Goal: Task Accomplishment & Management: Manage account settings

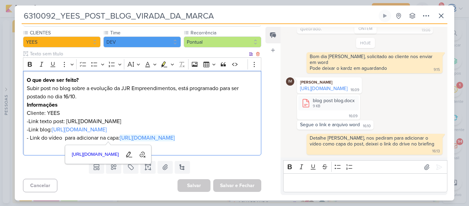
scroll to position [47, 0]
click at [238, 140] on p "-Link blog: [URL][DOMAIN_NAME] - Link do vídeo para adicionar na capa: [URL][DO…" at bounding box center [142, 137] width 231 height 25
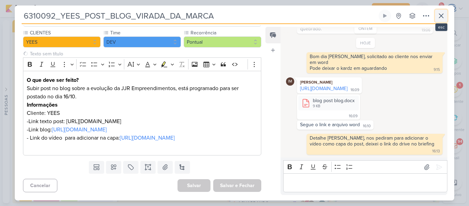
click at [440, 18] on icon at bounding box center [441, 16] width 8 height 8
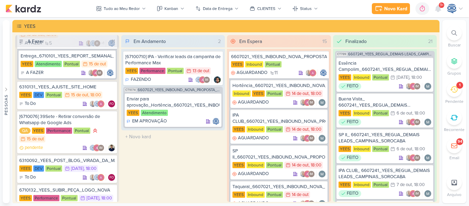
click at [452, 33] on icon at bounding box center [454, 32] width 5 height 5
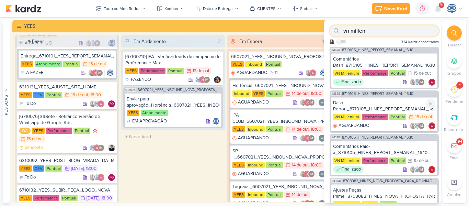
scroll to position [65, 0]
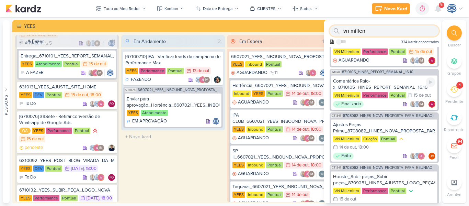
type input "vn millen"
click at [395, 89] on div "Comentários Raio-x_8710105_HINES_REPORT_SEMANAL_16.10" at bounding box center [384, 84] width 102 height 12
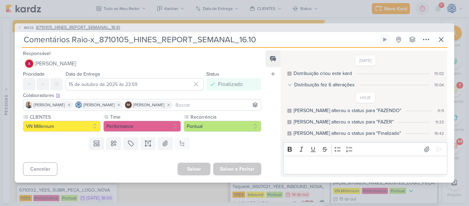
click at [80, 26] on span "8710105_HINES_REPORT_SEMANAL_16.10" at bounding box center [78, 27] width 84 height 7
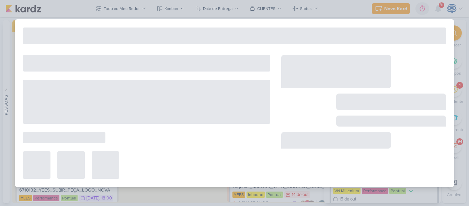
type input "8710105_HINES_REPORT_SEMANAL_16.10"
type input "[DATE] 18:00"
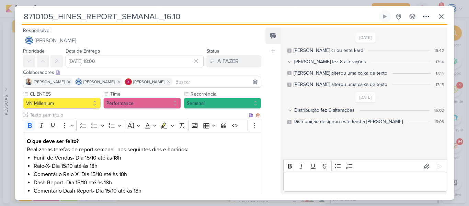
scroll to position [168, 0]
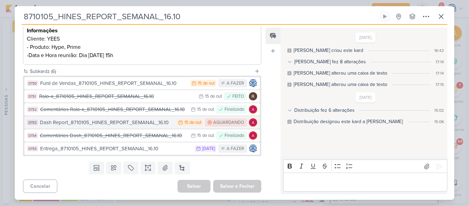
click at [96, 124] on div "Dash Report_8710105_HINES_REPORT_SEMANAL_16.10" at bounding box center [107, 123] width 134 height 8
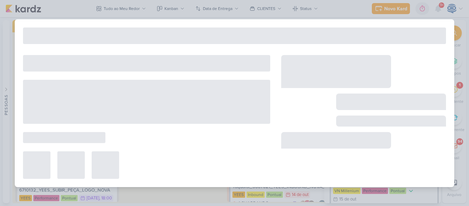
type input "Dash Report_8710105_HINES_REPORT_SEMANAL_16.10"
type input "15 de outubro de 2025 às 23:59"
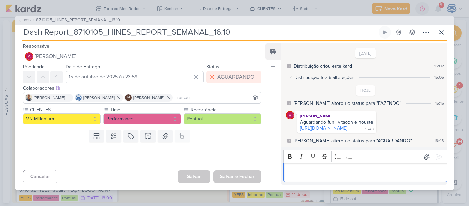
click at [352, 177] on p "Editor editing area: main" at bounding box center [365, 172] width 157 height 8
click at [424, 160] on icon at bounding box center [427, 156] width 7 height 7
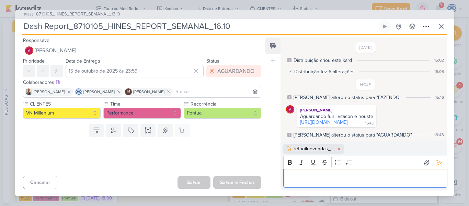
click at [351, 182] on p "Editor editing area: main" at bounding box center [365, 178] width 157 height 8
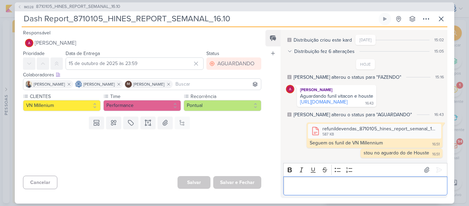
scroll to position [24, 0]
drag, startPoint x: 236, startPoint y: 20, endPoint x: 0, endPoint y: 23, distance: 236.4
click at [0, 23] on div "IM328 8710105_HINES_REPORT_SEMANAL_16.10 Dash Report_8710105_HINES_REPORT_SEMAN…" at bounding box center [234, 103] width 469 height 206
click at [76, 4] on span "8710105_HINES_REPORT_SEMANAL_16.10" at bounding box center [78, 6] width 84 height 7
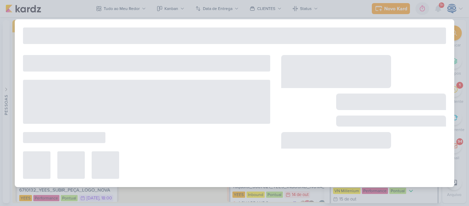
type input "8710105_HINES_REPORT_SEMANAL_16.10"
type input "[DATE] 18:00"
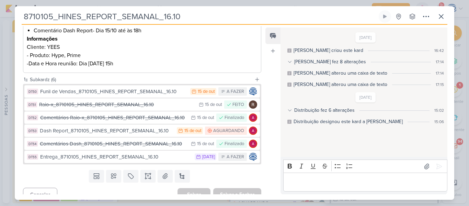
scroll to position [164, 0]
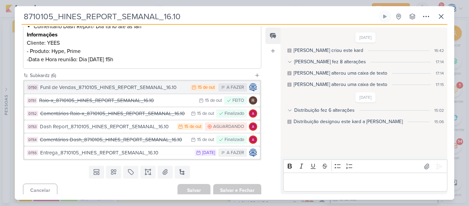
click at [155, 87] on div "Funil de Vendas_8710105_HINES_REPORT_SEMANAL_16.10" at bounding box center [113, 87] width 147 height 8
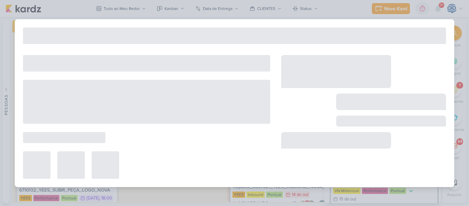
type input "Funil de Vendas_8710105_HINES_REPORT_SEMANAL_16.10"
type input "15 de outubro de 2025 às 23:59"
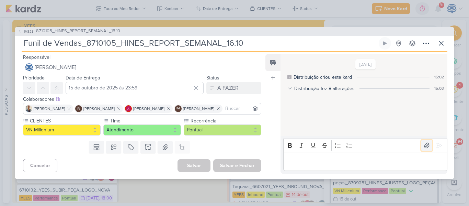
click at [424, 145] on icon at bounding box center [427, 145] width 7 height 7
click at [436, 145] on icon at bounding box center [439, 145] width 7 height 7
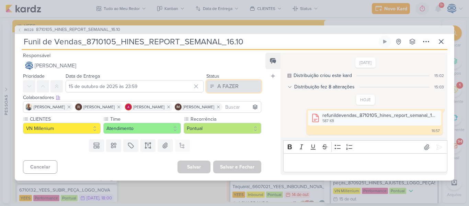
click at [225, 86] on div "A FAZER" at bounding box center [227, 86] width 21 height 8
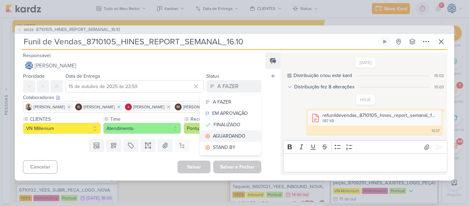
click at [225, 137] on div "AGUARDANDO" at bounding box center [229, 135] width 33 height 7
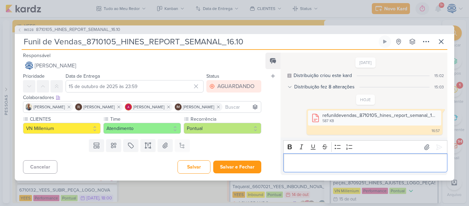
click at [329, 165] on p "Editor editing area: main" at bounding box center [365, 163] width 157 height 8
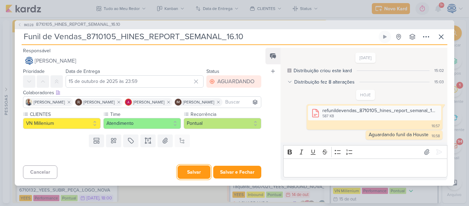
click at [191, 173] on button "Salvar" at bounding box center [194, 171] width 33 height 13
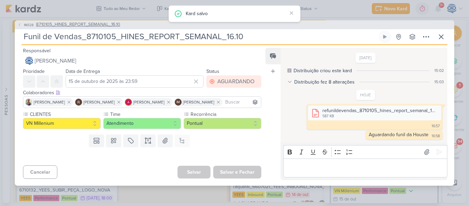
click at [66, 24] on span "8710105_HINES_REPORT_SEMANAL_16.10" at bounding box center [78, 24] width 84 height 7
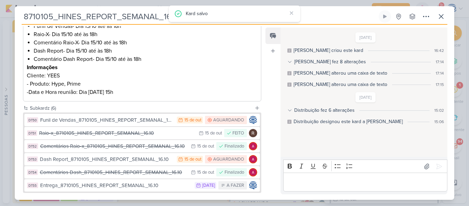
scroll to position [168, 0]
